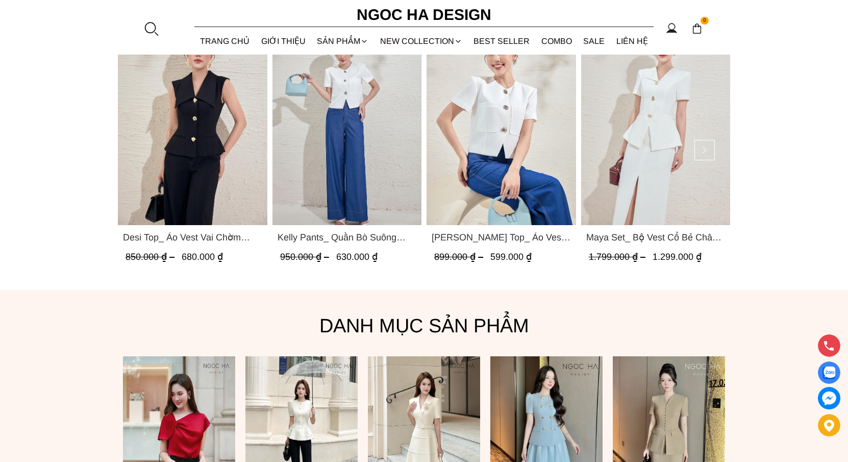
scroll to position [572, 0]
click at [367, 200] on img "Product image - Kelly Pants_ Quần Bò Suông Màu Xanh Q066" at bounding box center [348, 126] width 150 height 199
click at [548, 188] on img "Product image - Laura Top_ Áo Vest Cổ Tròn Dáng Suông Lửng A1079" at bounding box center [502, 126] width 150 height 199
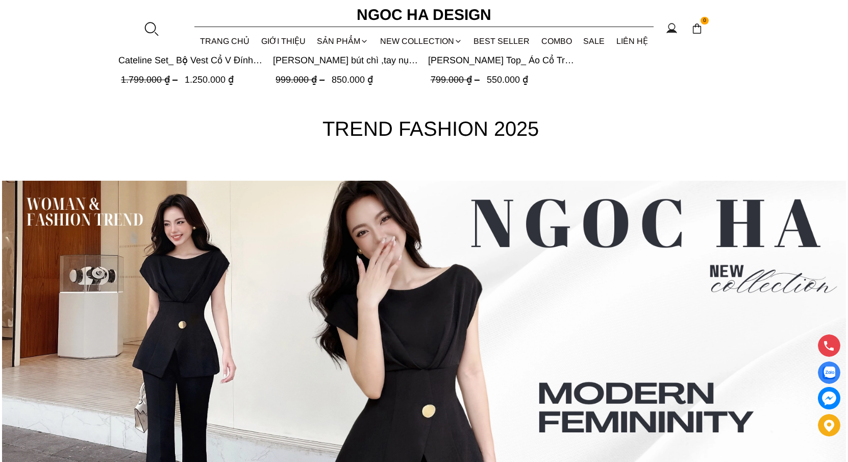
scroll to position [3785, 0]
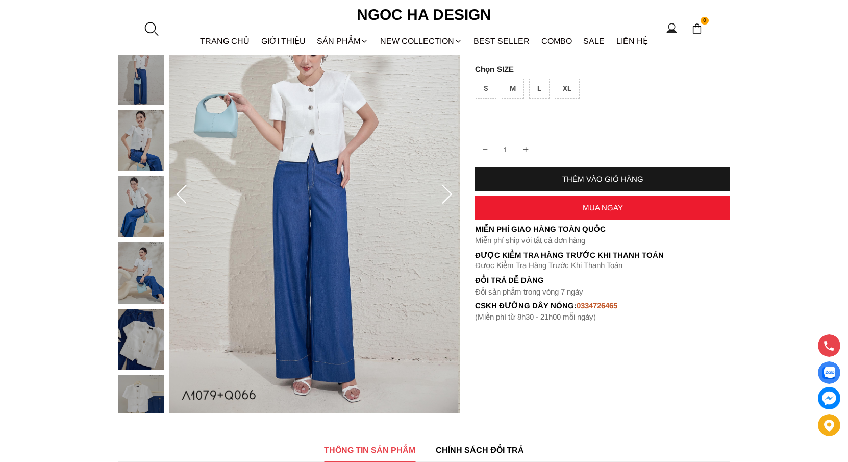
scroll to position [158, 0]
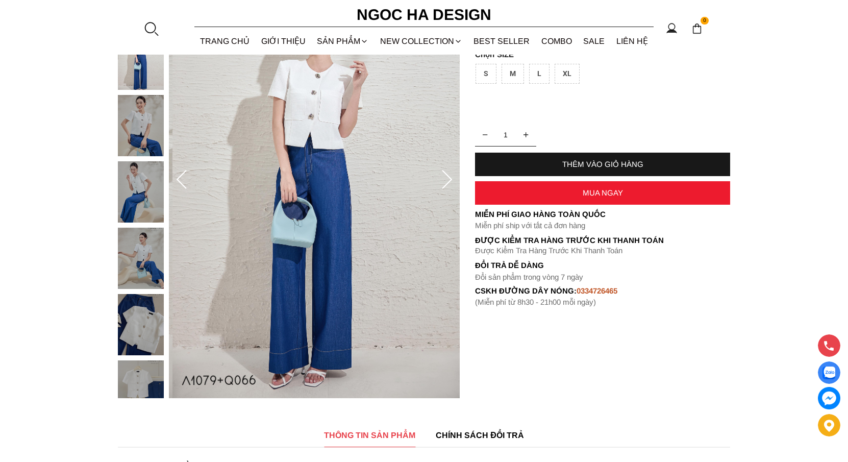
click at [135, 134] on img at bounding box center [141, 125] width 46 height 61
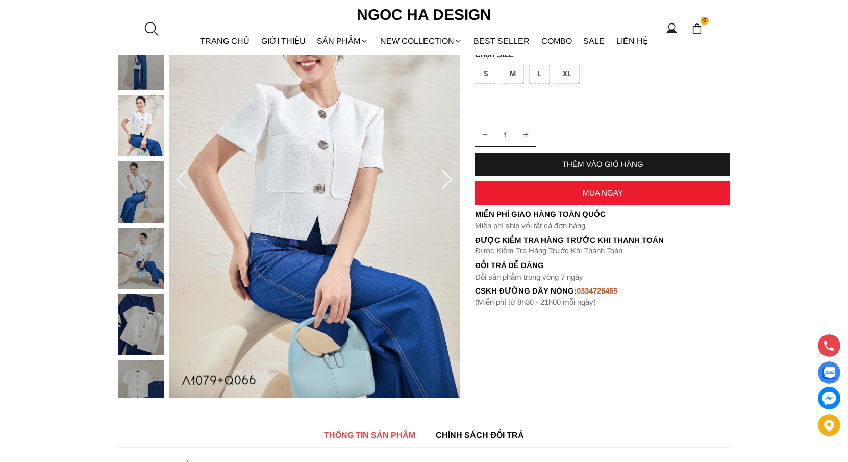
click at [129, 187] on img at bounding box center [141, 191] width 46 height 61
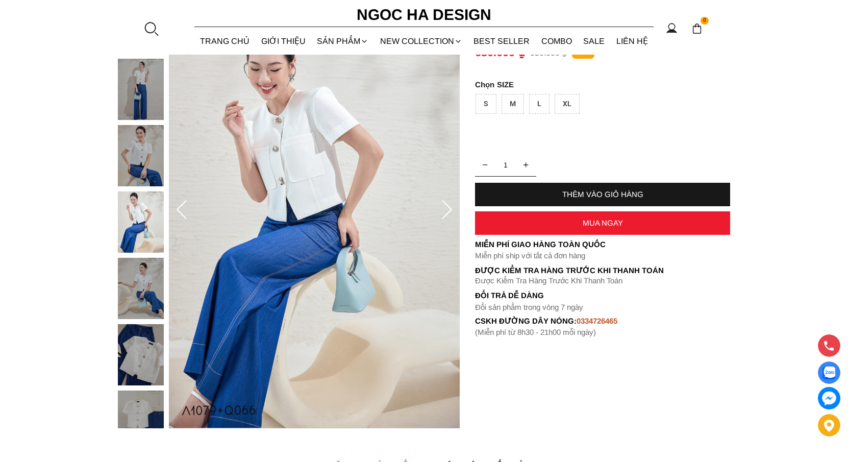
scroll to position [126, 0]
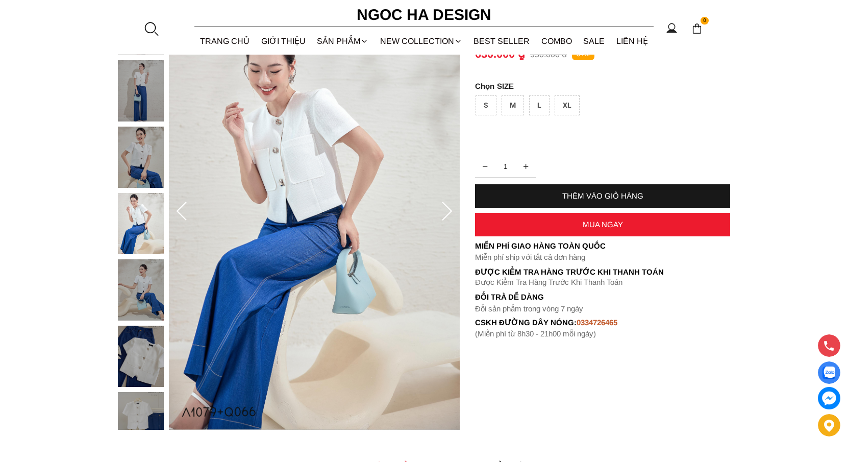
click at [136, 99] on img at bounding box center [141, 90] width 46 height 61
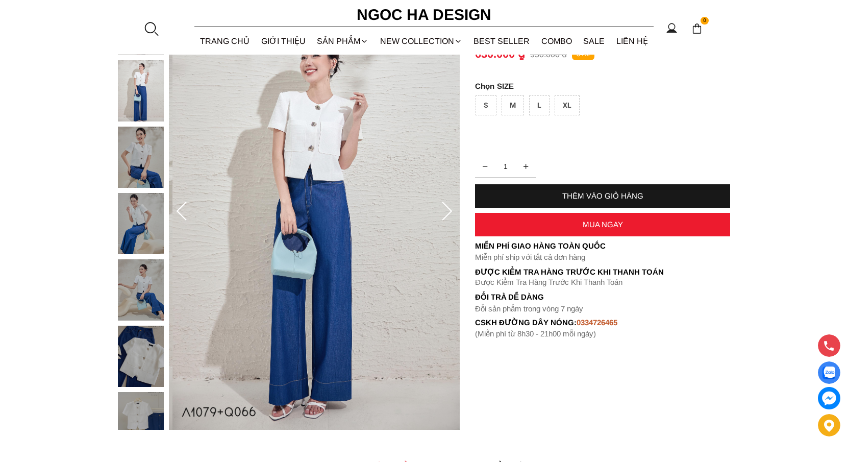
click at [145, 169] on img at bounding box center [141, 157] width 46 height 61
